Goal: Task Accomplishment & Management: Use online tool/utility

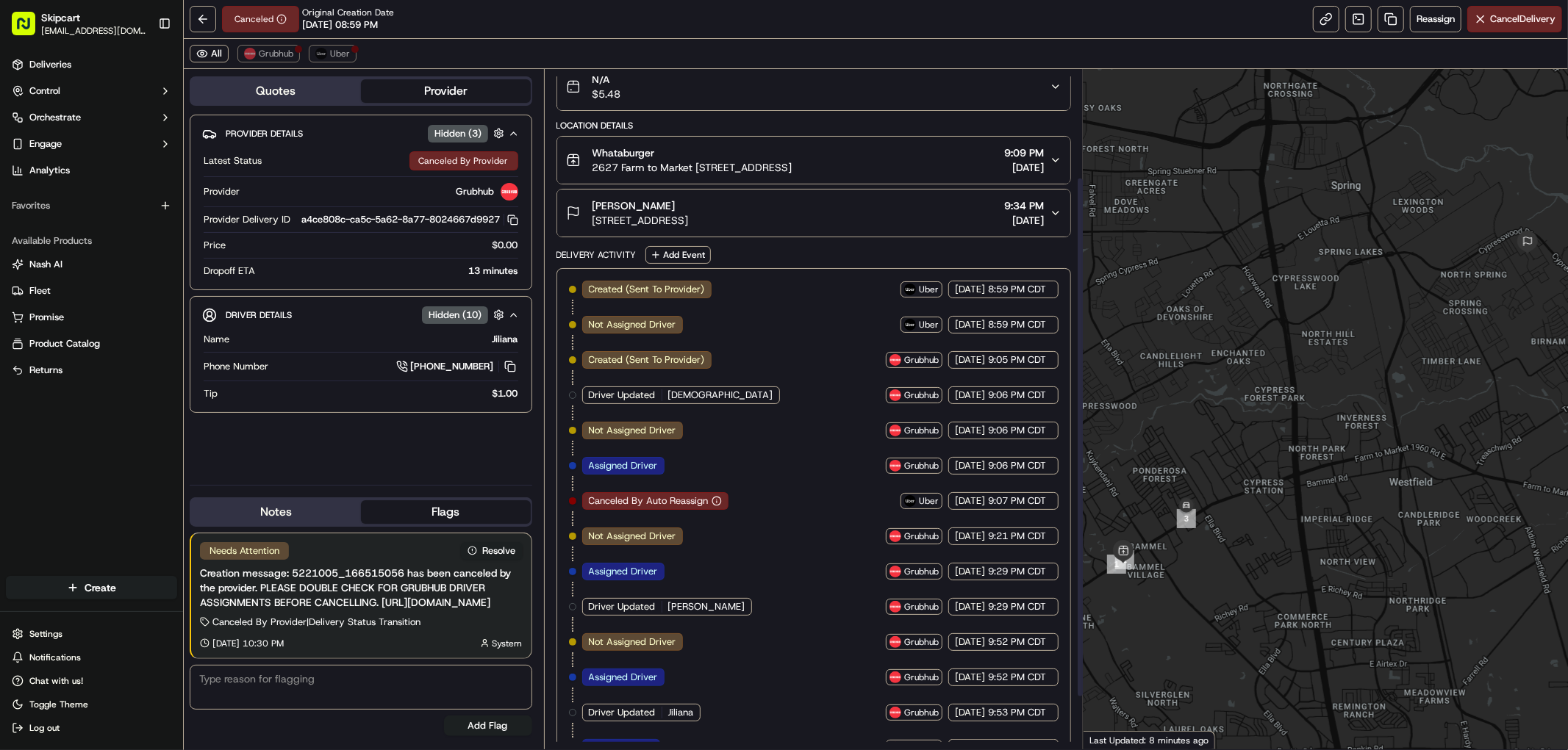
scroll to position [208, 0]
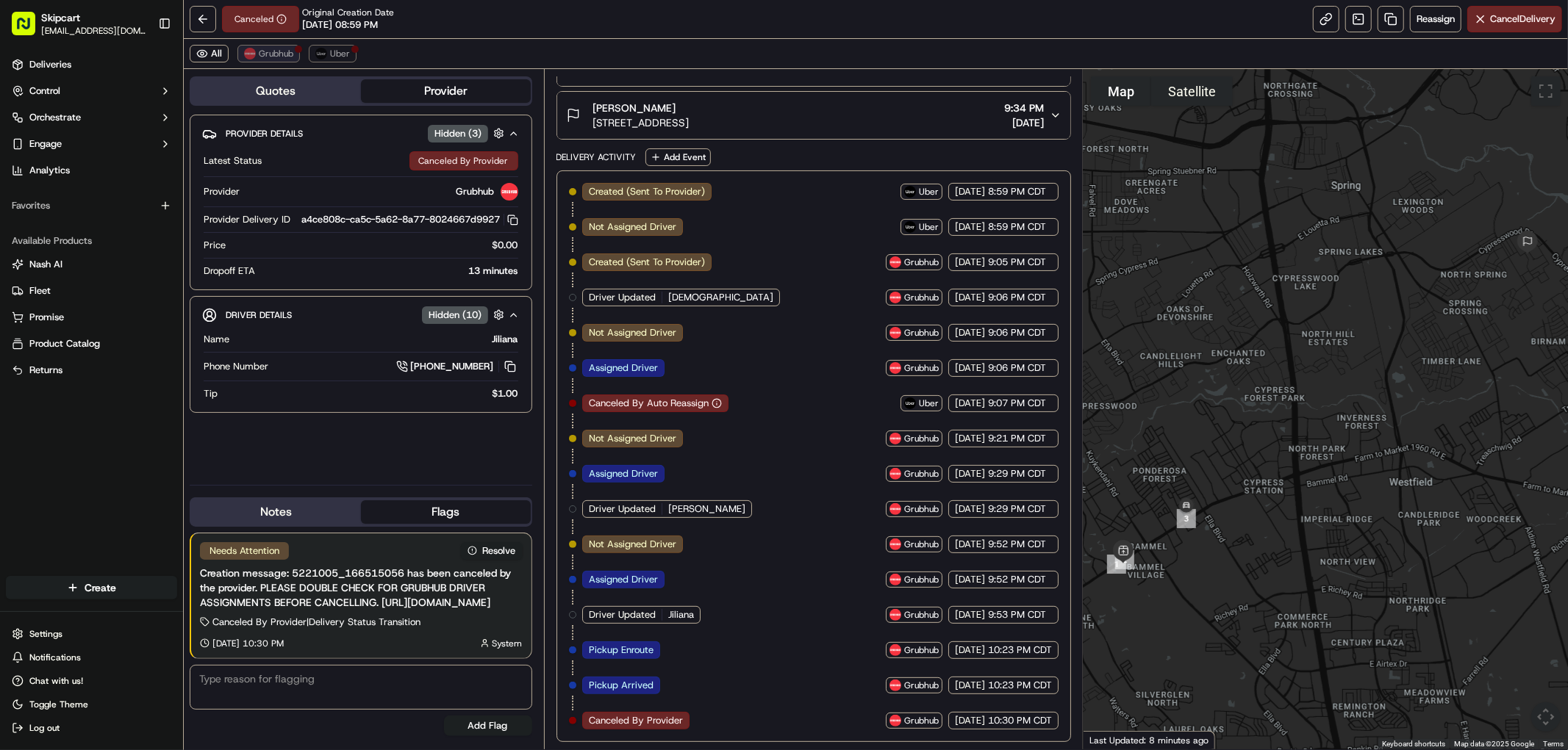
click at [290, 57] on span "Grubhub" at bounding box center [276, 54] width 35 height 12
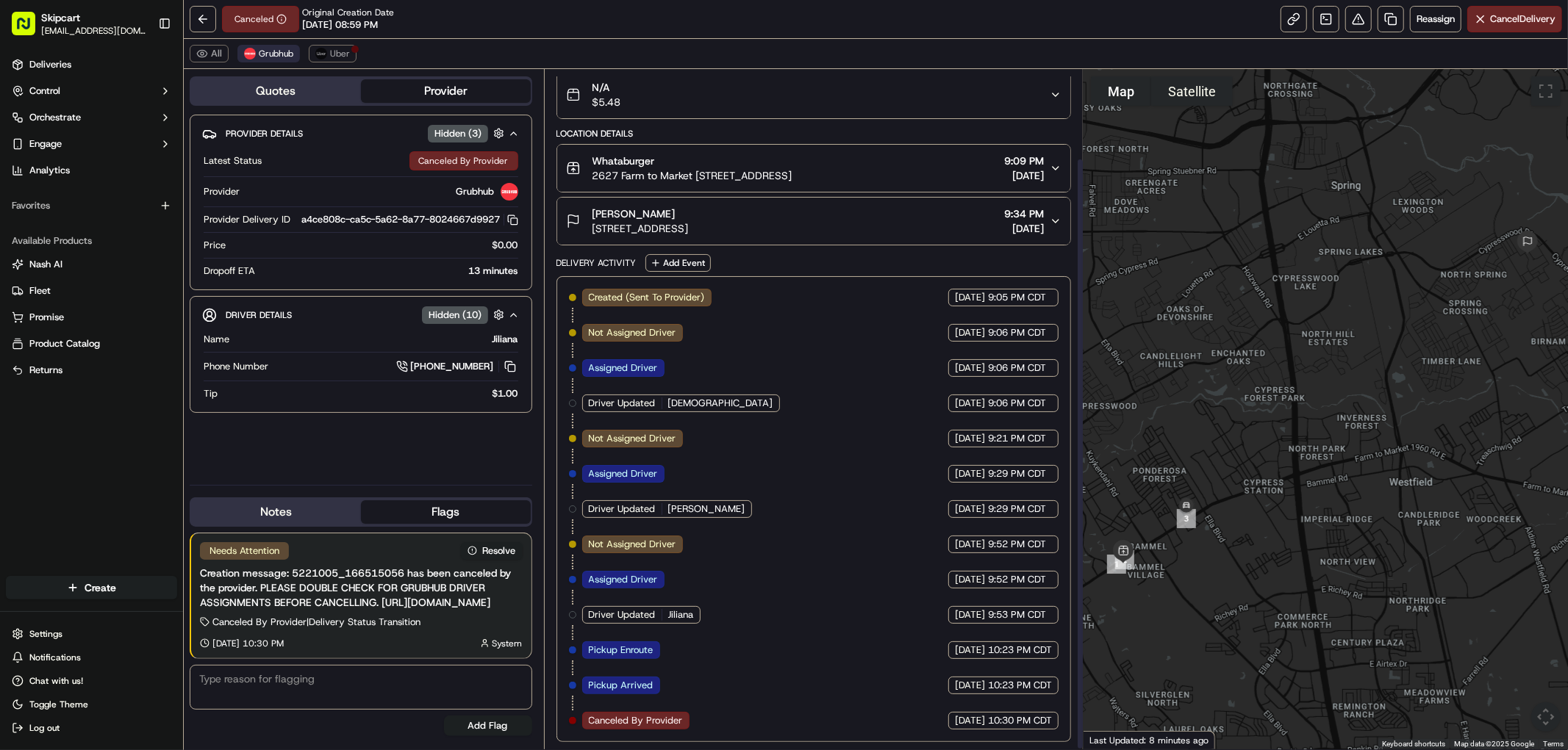
scroll to position [101, 0]
click at [341, 55] on span "Uber" at bounding box center [340, 54] width 19 height 12
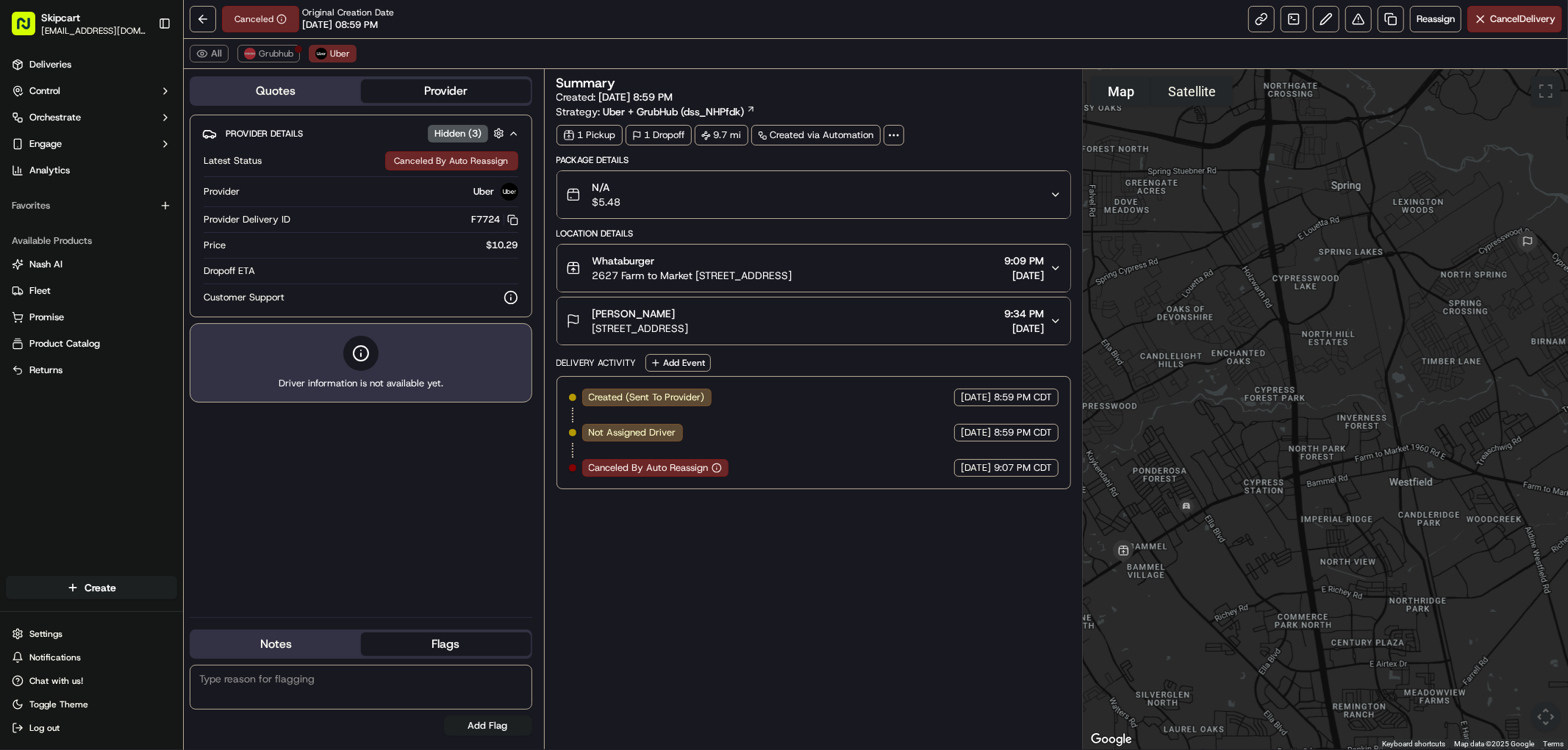
scroll to position [0, 0]
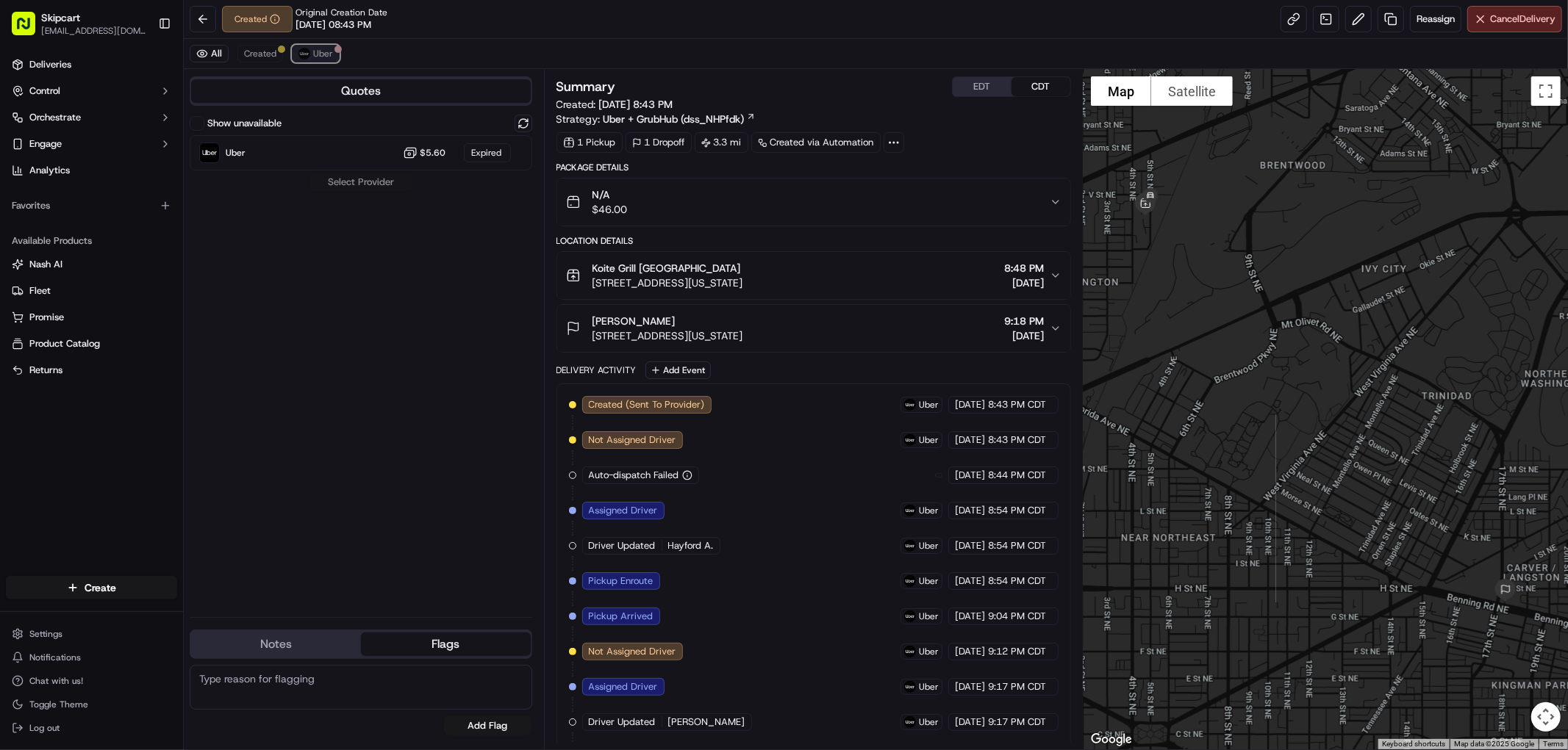
click at [313, 50] on span "Uber" at bounding box center [323, 54] width 19 height 12
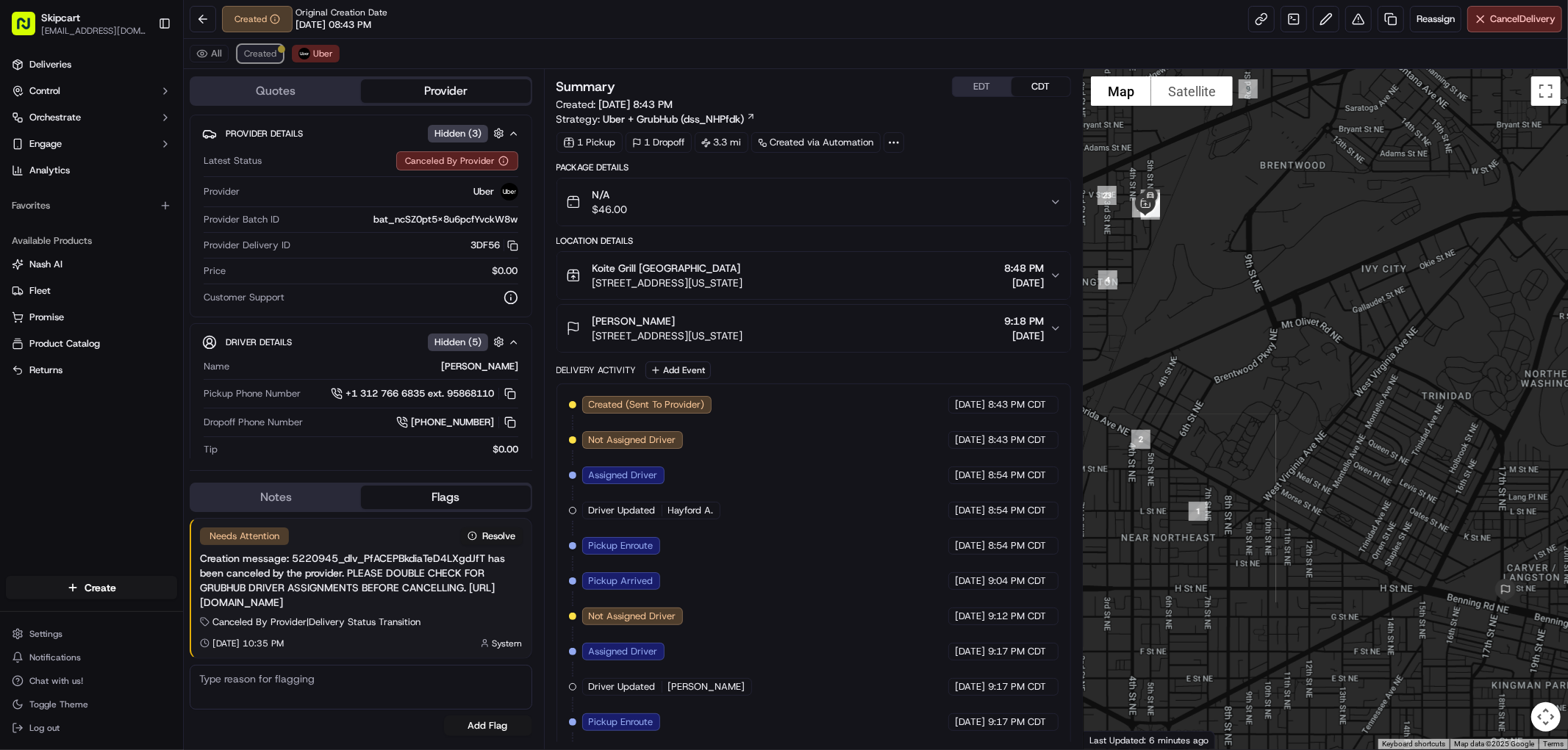
click at [278, 49] on div at bounding box center [281, 49] width 7 height 7
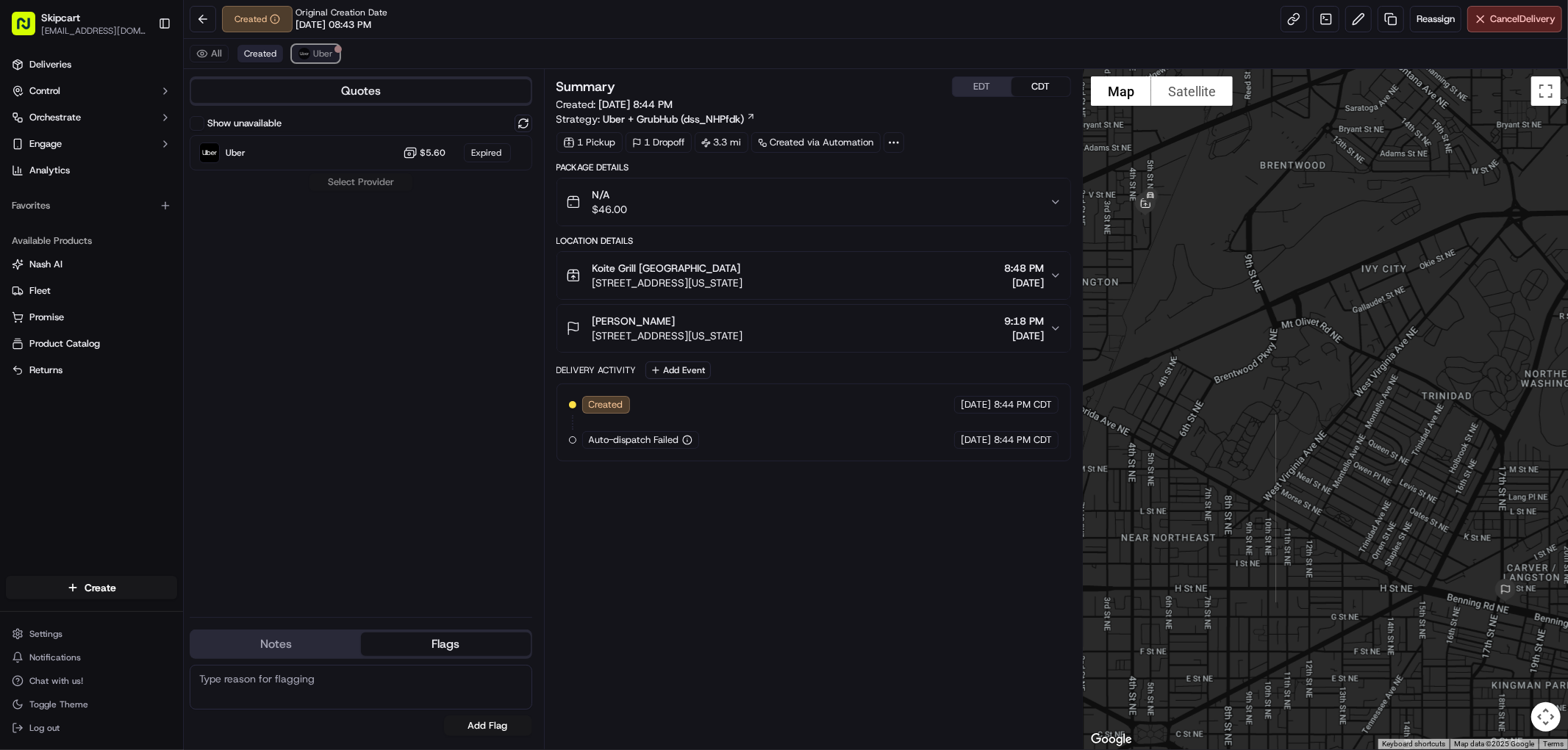
click at [320, 60] on button "Uber" at bounding box center [316, 54] width 48 height 18
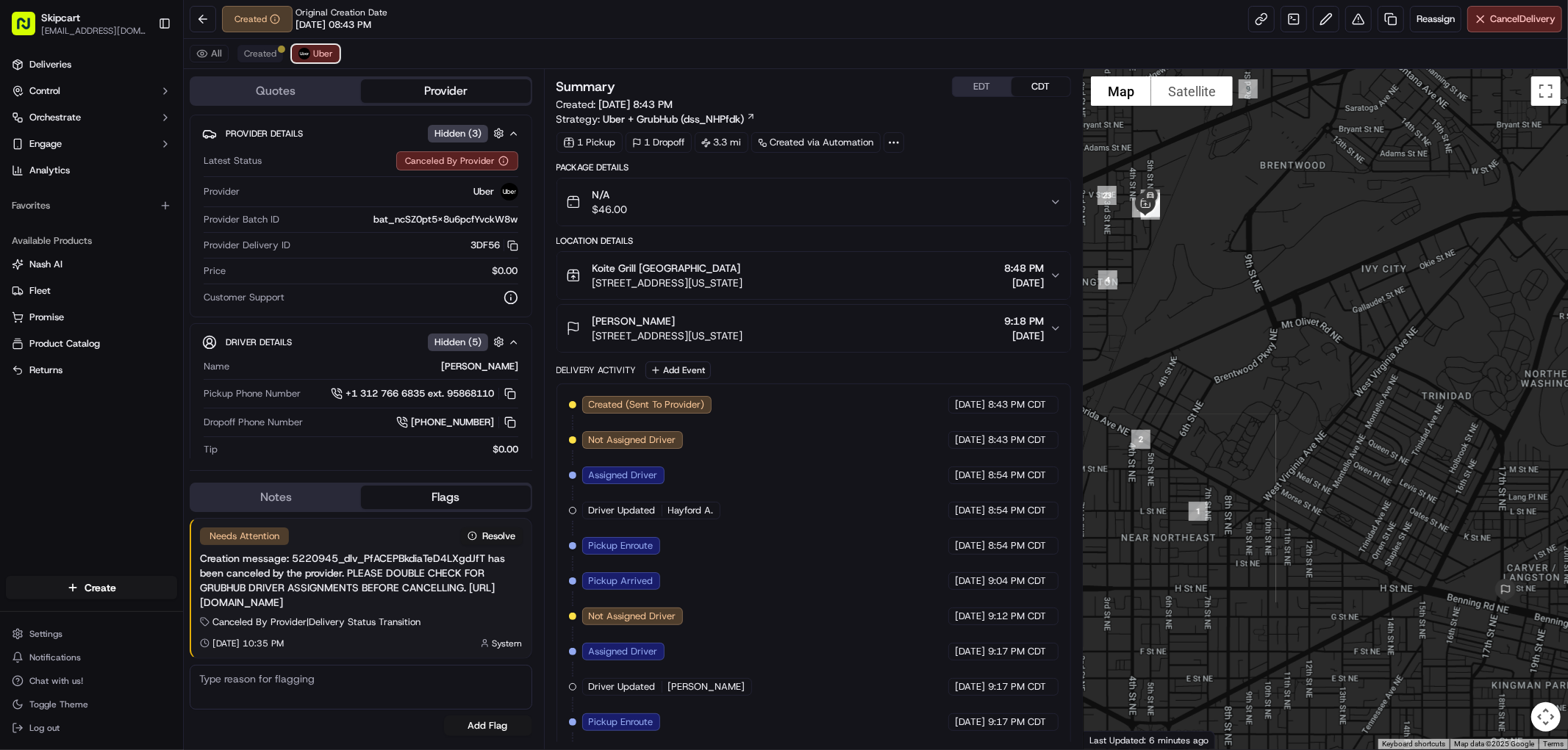
scroll to position [322, 0]
